Goal: Find contact information: Find contact information

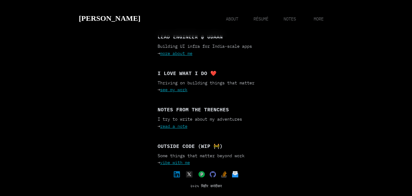
click at [201, 177] on img at bounding box center [202, 174] width 6 height 6
click at [188, 54] on link "more about me" at bounding box center [176, 54] width 32 height 6
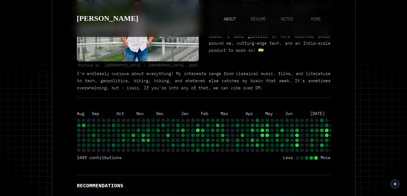
scroll to position [0, 8]
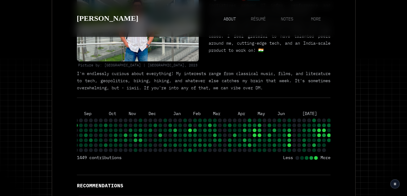
click at [328, 135] on rect at bounding box center [329, 135] width 4 height 4
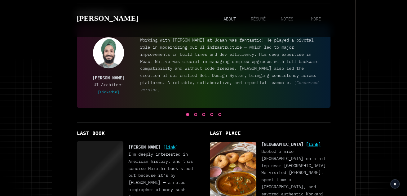
click at [195, 116] on div at bounding box center [195, 114] width 3 height 3
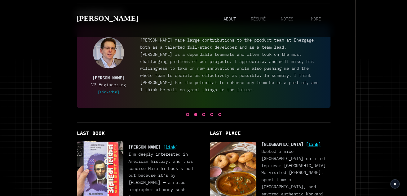
click at [203, 116] on div at bounding box center [203, 114] width 3 height 3
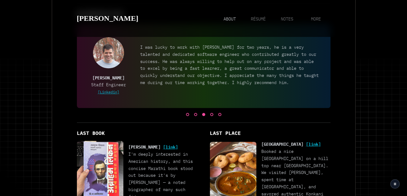
click at [212, 116] on div at bounding box center [211, 114] width 3 height 3
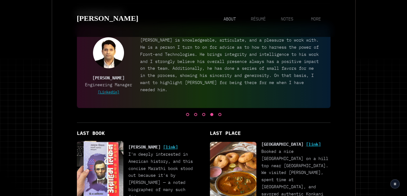
click at [219, 116] on div at bounding box center [219, 114] width 3 height 3
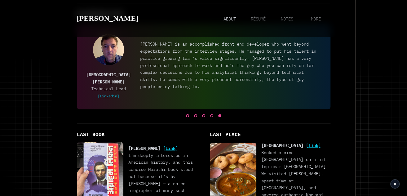
click at [115, 96] on link "[Linkedin]" at bounding box center [109, 96] width 22 height 5
